Goal: Navigation & Orientation: Find specific page/section

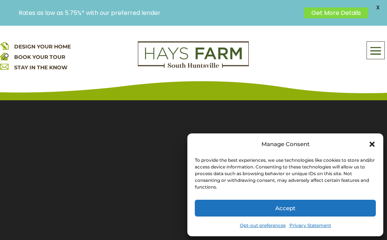
click at [371, 145] on icon "Close dialog" at bounding box center [371, 143] width 5 height 5
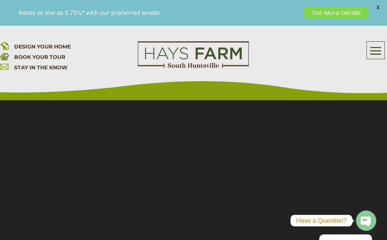
scroll to position [99, 0]
click at [375, 51] on span at bounding box center [374, 50] width 17 height 17
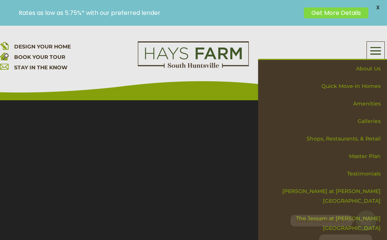
click at [65, 46] on span "DESIGN YOUR HOME" at bounding box center [42, 46] width 57 height 7
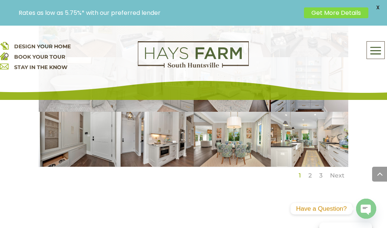
scroll to position [671, 0]
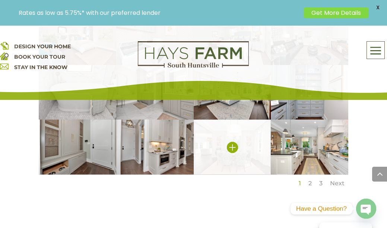
click at [227, 141] on img at bounding box center [231, 147] width 77 height 55
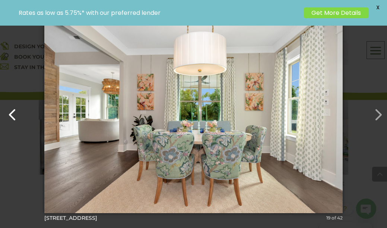
click at [12, 115] on button "button" at bounding box center [9, 111] width 18 height 18
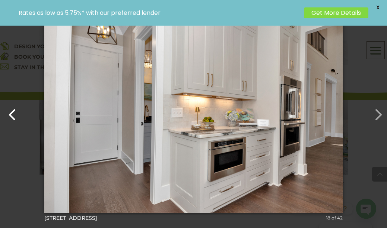
click at [12, 115] on button "button" at bounding box center [9, 111] width 18 height 18
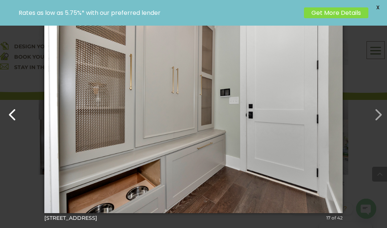
click at [13, 113] on button "button" at bounding box center [9, 111] width 18 height 18
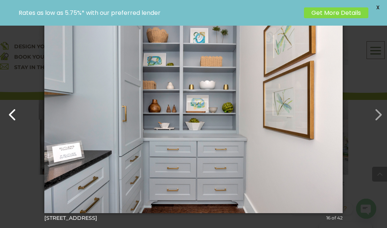
click at [13, 113] on button "button" at bounding box center [9, 111] width 18 height 18
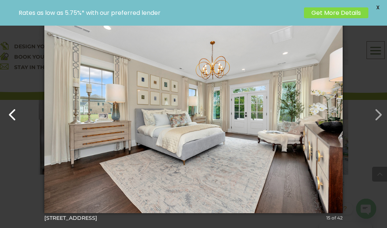
click at [13, 113] on button "button" at bounding box center [9, 111] width 18 height 18
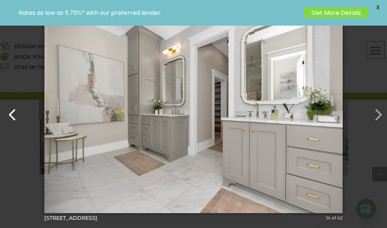
click at [13, 113] on button "button" at bounding box center [9, 111] width 18 height 18
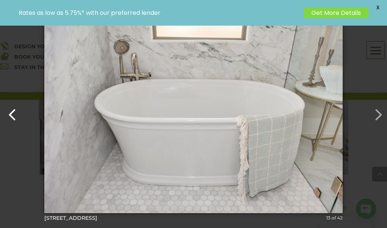
click at [13, 113] on button "button" at bounding box center [9, 111] width 18 height 18
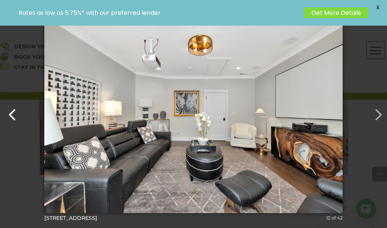
click at [13, 113] on button "button" at bounding box center [9, 111] width 18 height 18
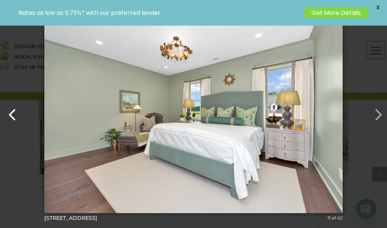
click at [13, 113] on button "button" at bounding box center [9, 111] width 18 height 18
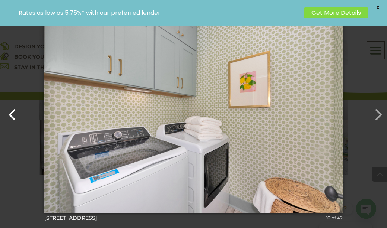
click at [13, 113] on button "button" at bounding box center [9, 111] width 18 height 18
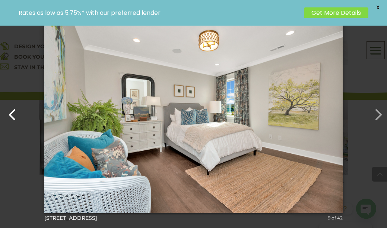
click at [13, 113] on button "button" at bounding box center [9, 111] width 18 height 18
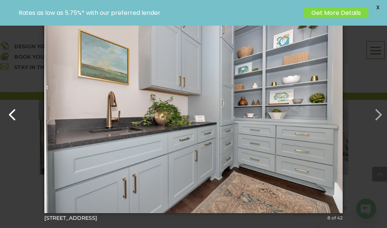
click at [13, 113] on button "button" at bounding box center [9, 111] width 18 height 18
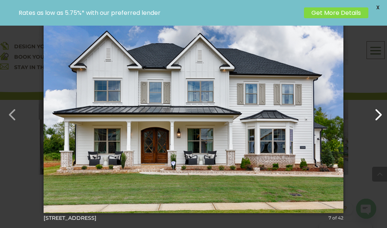
click at [381, 114] on button "button" at bounding box center [374, 111] width 18 height 18
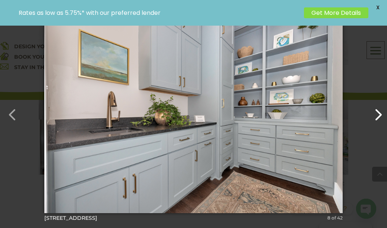
click at [381, 114] on button "button" at bounding box center [374, 111] width 18 height 18
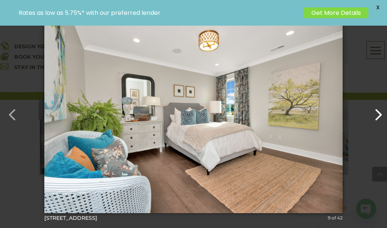
click at [377, 114] on button "button" at bounding box center [374, 111] width 18 height 18
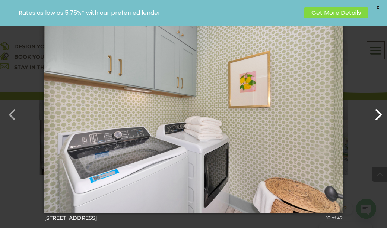
click at [377, 114] on button "button" at bounding box center [374, 111] width 18 height 18
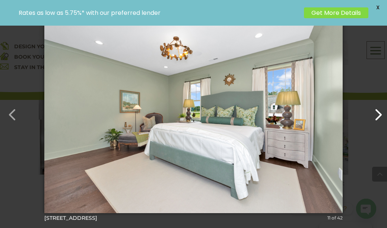
click at [377, 114] on button "button" at bounding box center [374, 111] width 18 height 18
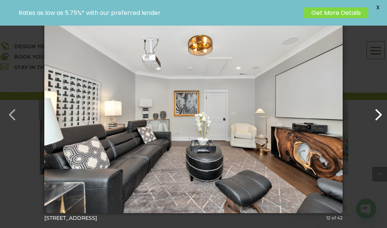
click at [377, 114] on button "button" at bounding box center [374, 111] width 18 height 18
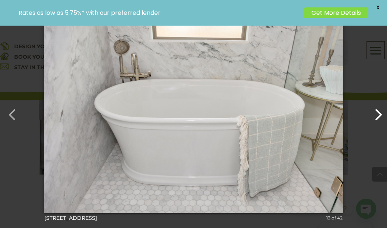
click at [377, 114] on button "button" at bounding box center [374, 111] width 18 height 18
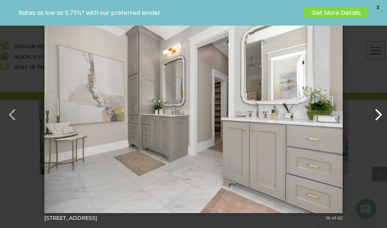
click at [377, 114] on button "button" at bounding box center [374, 111] width 18 height 18
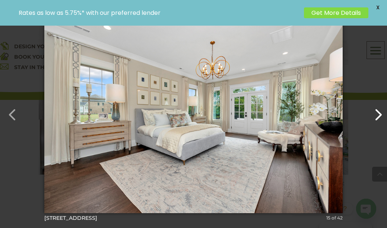
click at [377, 114] on button "button" at bounding box center [374, 111] width 18 height 18
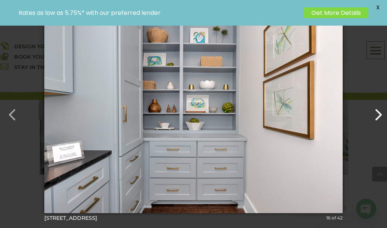
click at [377, 114] on button "button" at bounding box center [374, 111] width 18 height 18
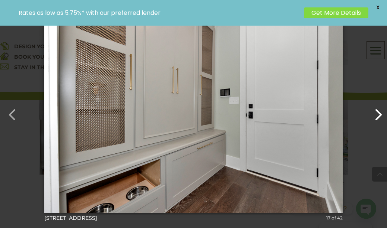
click at [377, 114] on button "button" at bounding box center [374, 111] width 18 height 18
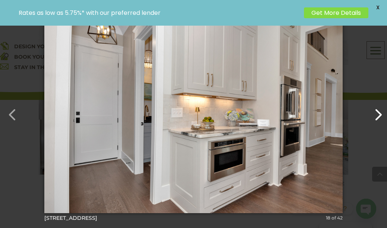
click at [377, 114] on button "button" at bounding box center [374, 111] width 18 height 18
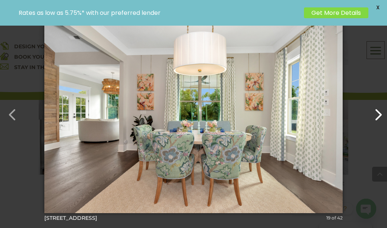
click at [377, 114] on button "button" at bounding box center [374, 111] width 18 height 18
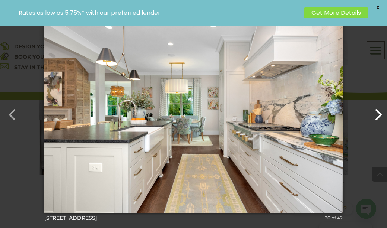
click at [377, 114] on button "button" at bounding box center [374, 111] width 18 height 18
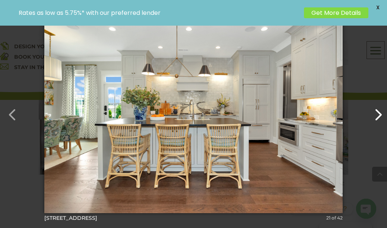
click at [377, 113] on button "button" at bounding box center [374, 111] width 18 height 18
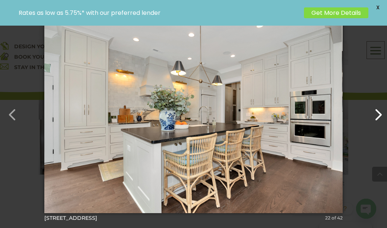
click at [377, 113] on button "button" at bounding box center [374, 111] width 18 height 18
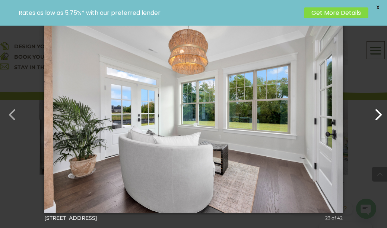
click at [377, 113] on button "button" at bounding box center [374, 111] width 18 height 18
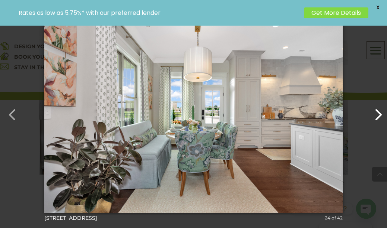
click at [377, 114] on button "button" at bounding box center [374, 111] width 18 height 18
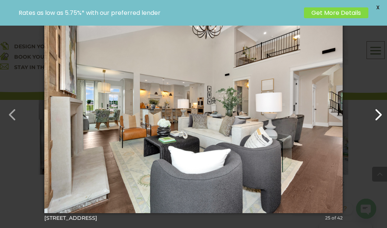
click at [377, 114] on button "button" at bounding box center [374, 111] width 18 height 18
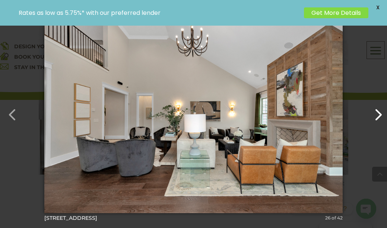
click at [377, 114] on button "button" at bounding box center [374, 111] width 18 height 18
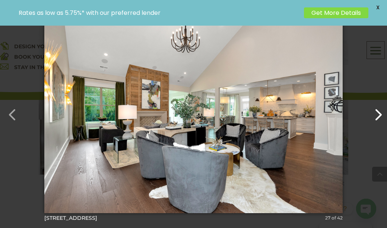
click at [377, 114] on button "button" at bounding box center [374, 111] width 18 height 18
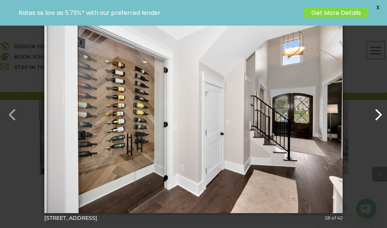
click at [377, 114] on button "button" at bounding box center [374, 111] width 18 height 18
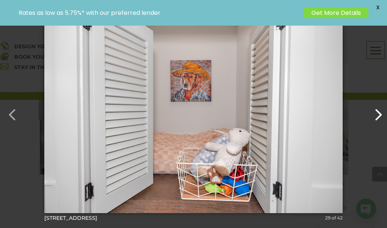
click at [377, 114] on button "button" at bounding box center [374, 111] width 18 height 18
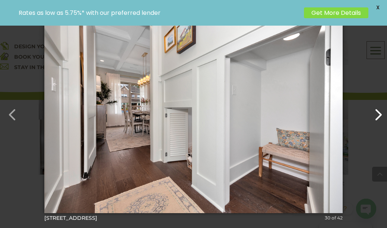
click at [377, 114] on button "button" at bounding box center [374, 111] width 18 height 18
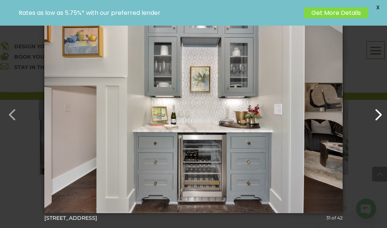
click at [377, 114] on button "button" at bounding box center [374, 111] width 18 height 18
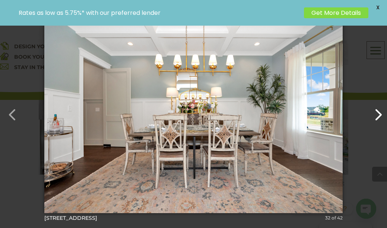
click at [377, 114] on button "button" at bounding box center [374, 111] width 18 height 18
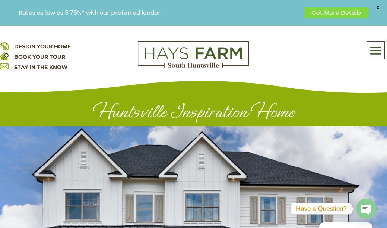
click at [60, 45] on span "DESIGN YOUR HOME" at bounding box center [42, 46] width 57 height 7
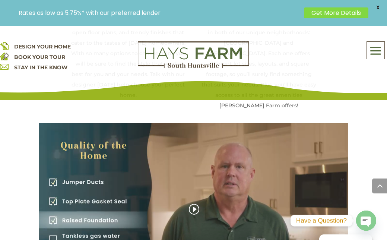
scroll to position [1075, 0]
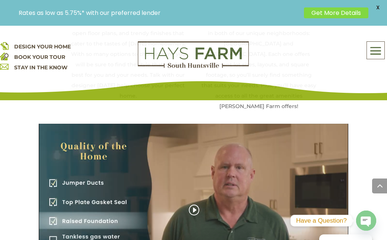
click at [194, 176] on div "The Quality of the Home" at bounding box center [193, 211] width 309 height 174
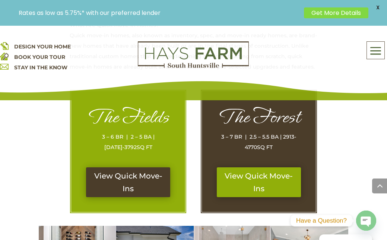
scroll to position [376, 0]
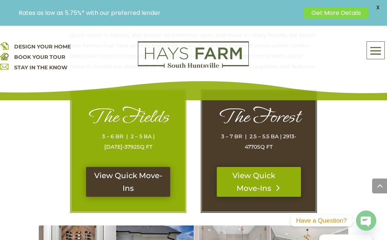
click at [245, 179] on link "View Quick Move-Ins" at bounding box center [259, 182] width 84 height 30
